Goal: Register for event/course

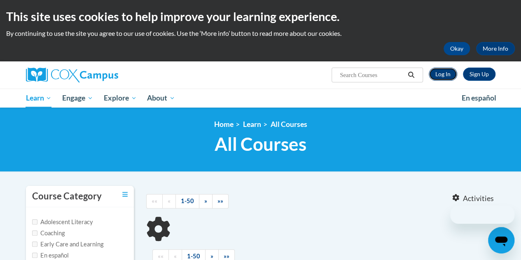
drag, startPoint x: 0, startPoint y: 0, endPoint x: 440, endPoint y: 76, distance: 446.8
click at [440, 76] on link "Log In" at bounding box center [442, 73] width 28 height 13
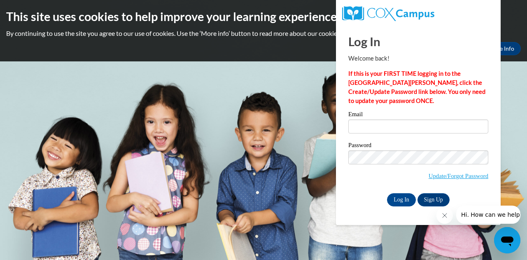
click at [446, 216] on icon "Close message from company" at bounding box center [444, 215] width 4 height 4
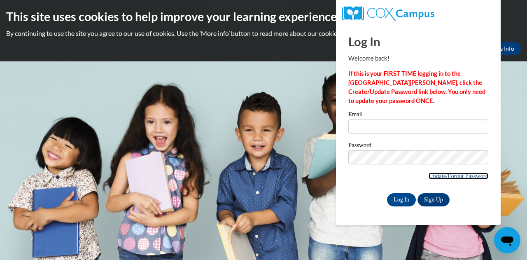
click at [439, 177] on link "Update/Forgot Password" at bounding box center [458, 175] width 60 height 7
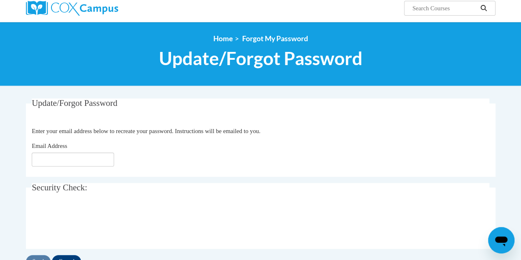
scroll to position [72, 0]
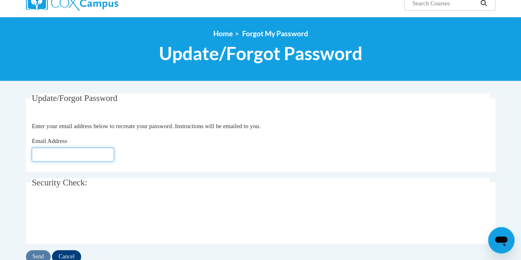
click at [77, 153] on input "Email Address" at bounding box center [73, 154] width 82 height 14
type input "colomboellie@"
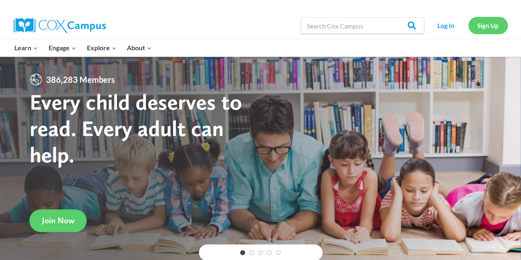
click at [498, 24] on link "Sign Up" at bounding box center [488, 25] width 40 height 17
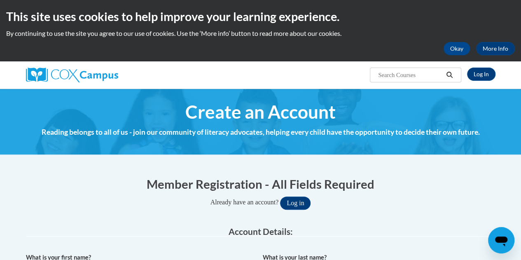
click at [221, 126] on div "Create an Account Reading belongs to all of us - join our community of literacy…" at bounding box center [260, 121] width 481 height 41
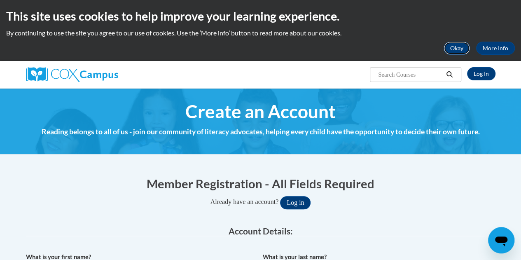
click at [453, 47] on button "Okay" at bounding box center [456, 48] width 26 height 13
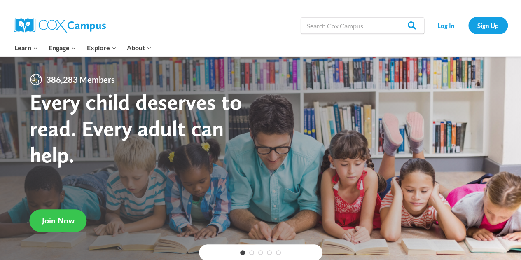
click at [66, 224] on span "Join Now" at bounding box center [58, 220] width 33 height 10
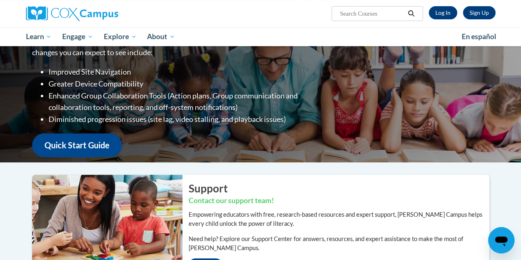
scroll to position [12, 0]
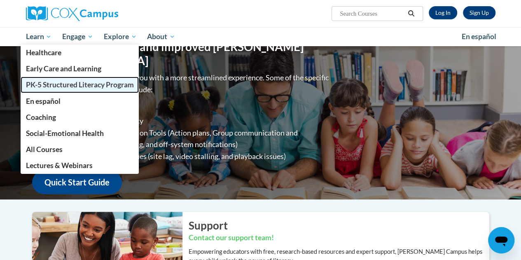
click at [49, 84] on span "PK-5 Structured Literacy Program" at bounding box center [80, 84] width 108 height 9
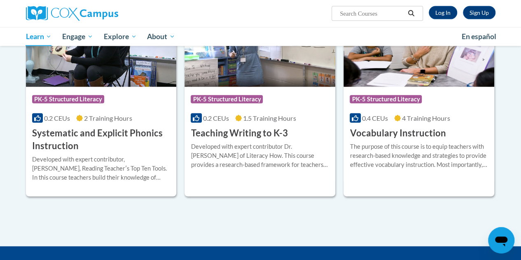
scroll to position [952, 0]
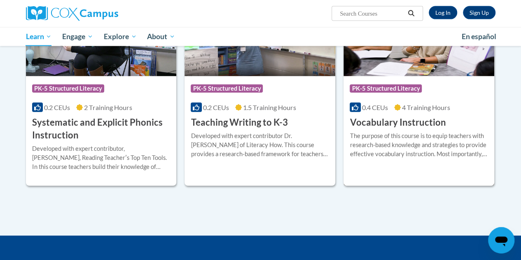
click at [382, 125] on h3 "Vocabulary Instruction" at bounding box center [397, 122] width 96 height 13
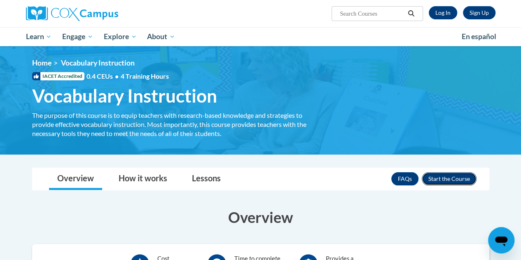
click at [439, 179] on button "Enroll" at bounding box center [448, 178] width 55 height 13
